Goal: Information Seeking & Learning: Get advice/opinions

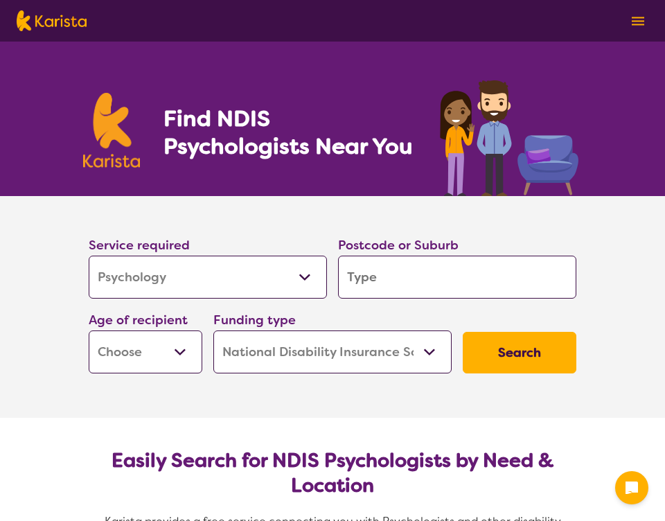
select select "Psychology"
select select "NDIS"
select select "Psychology"
select select "NDIS"
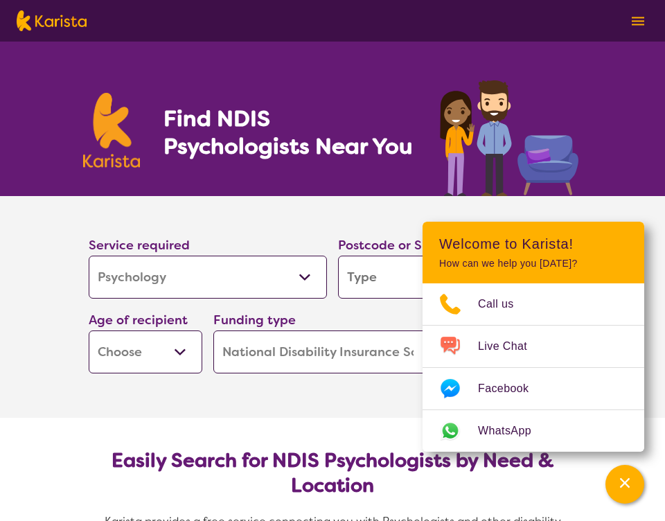
click at [384, 280] on input "search" at bounding box center [457, 277] width 238 height 43
click at [378, 277] on input "search" at bounding box center [457, 277] width 238 height 43
click at [618, 489] on icon "Channel Menu" at bounding box center [625, 483] width 14 height 14
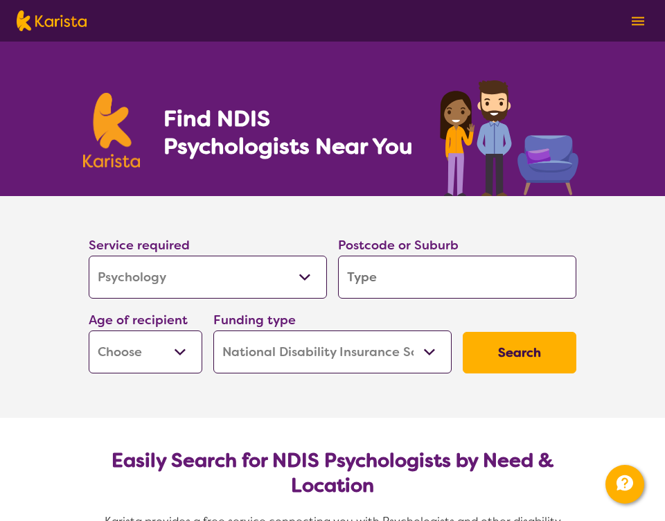
click at [432, 283] on input "search" at bounding box center [457, 277] width 238 height 43
type input "w"
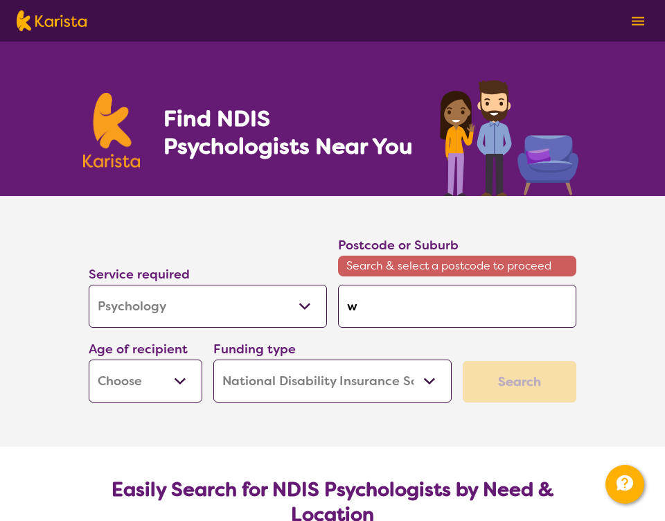
type input "wa"
type input "war"
type input "warn"
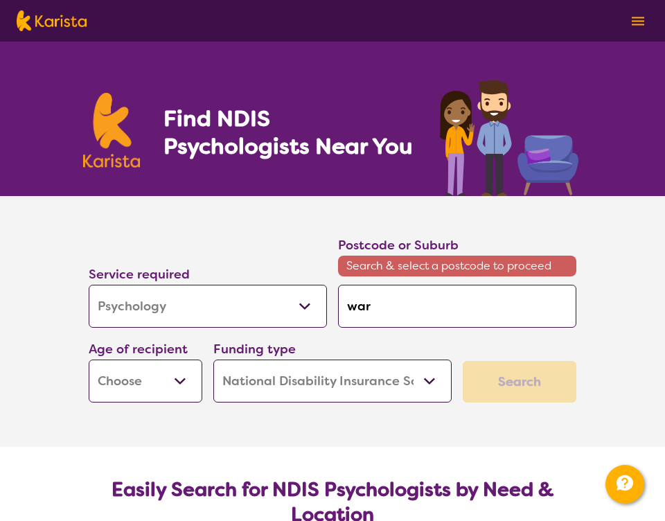
type input "warn"
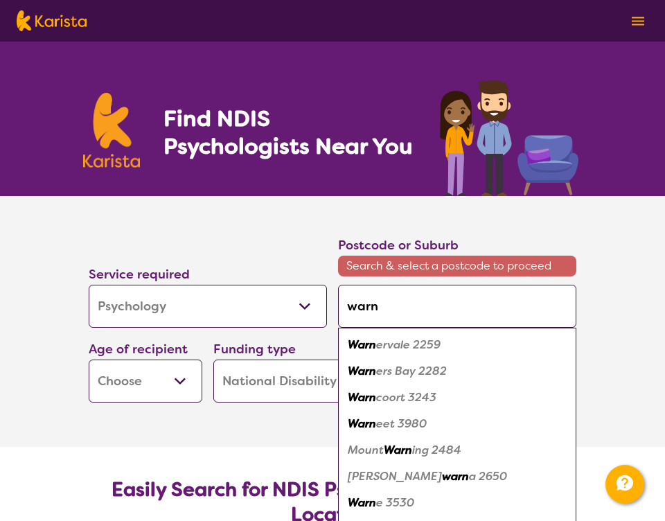
type input "warnb"
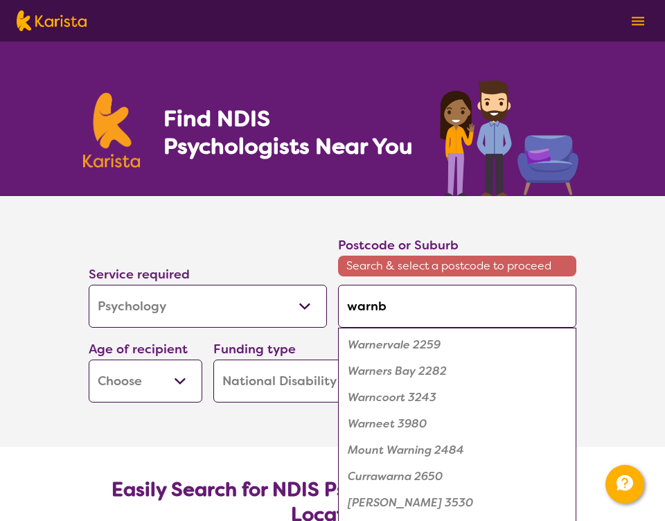
type input "warnbr"
type input "warnbro"
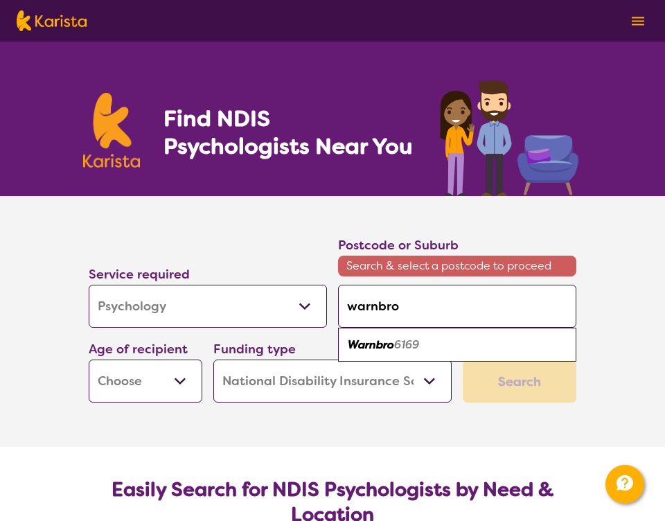
type input "Warner"
drag, startPoint x: 392, startPoint y: 331, endPoint x: 385, endPoint y: 346, distance: 16.7
click at [385, 346] on em "Warnbro" at bounding box center [371, 344] width 46 height 15
type input "6169"
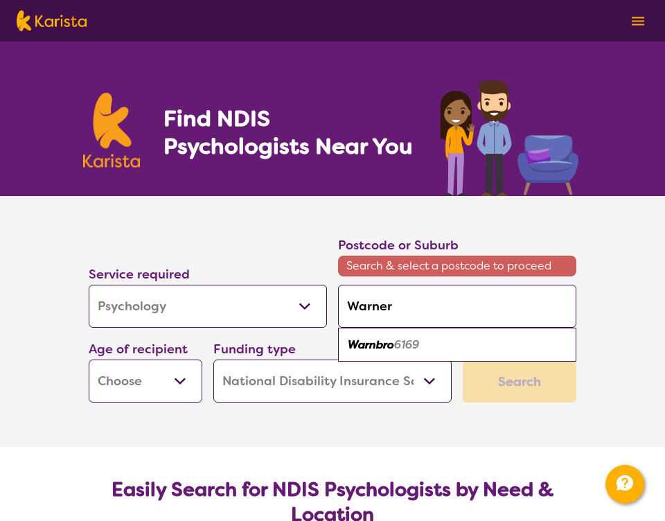
type input "6169"
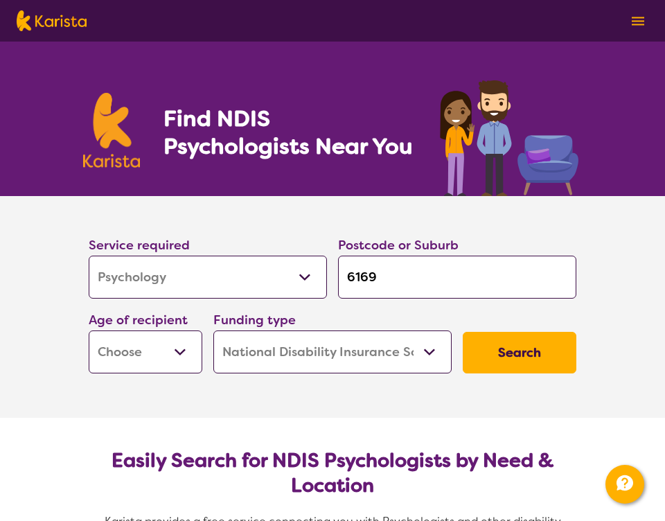
select select "EC"
click at [533, 361] on button "Search" at bounding box center [520, 353] width 114 height 42
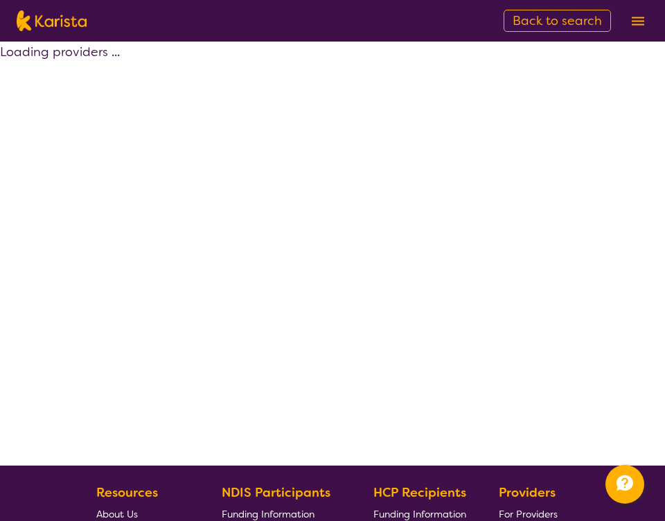
select select "Psychology"
select select "EC"
select select "NDIS"
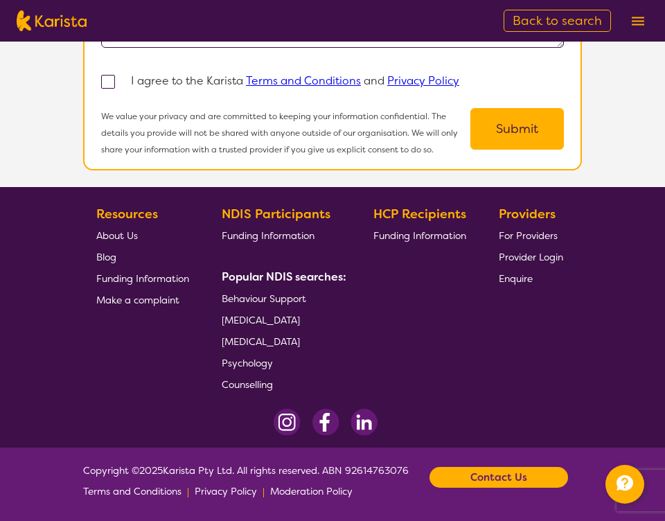
scroll to position [1574, 0]
click at [260, 363] on span "Psychology" at bounding box center [247, 363] width 51 height 12
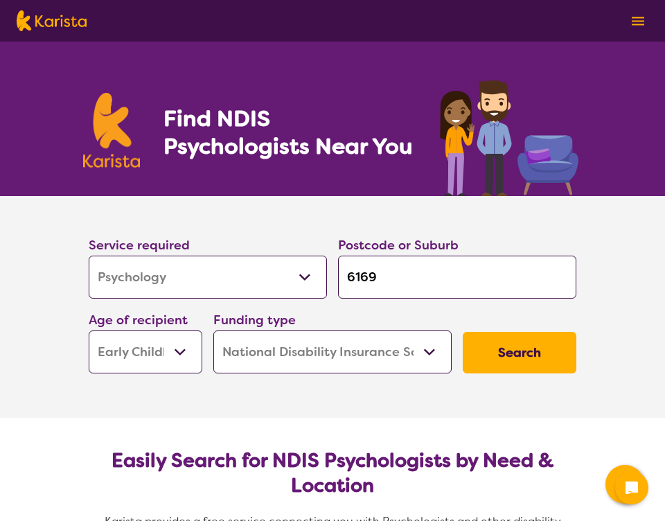
select select "Psychology"
select select "EC"
select select "NDIS"
select select "Psychology"
select select "EC"
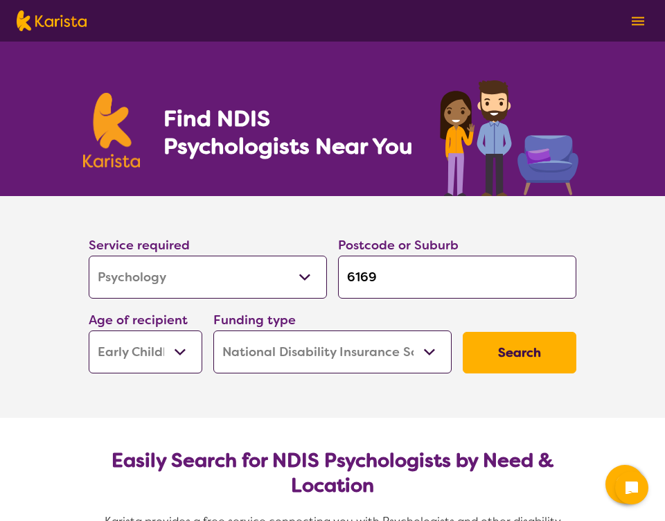
select select "NDIS"
